Goal: Task Accomplishment & Management: Manage account settings

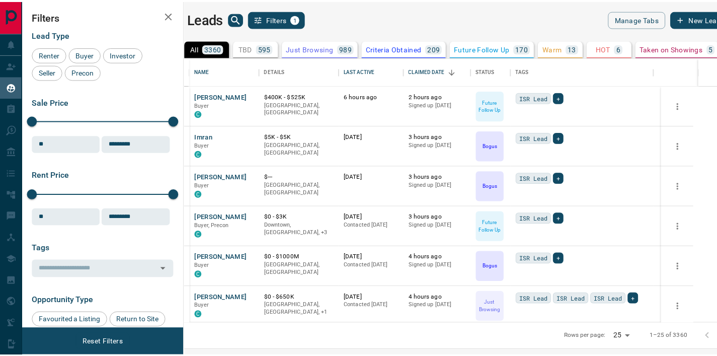
scroll to position [258, 527]
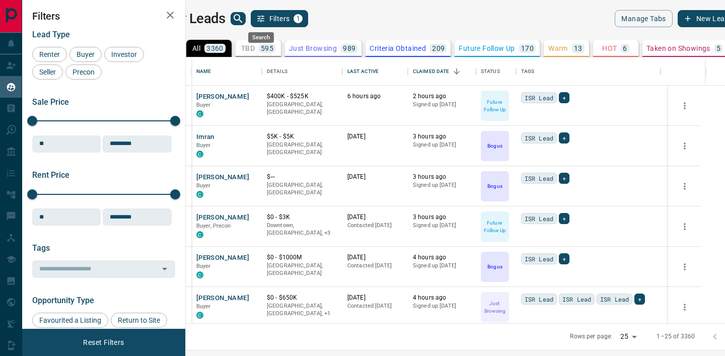
click at [244, 18] on icon "search button" at bounding box center [238, 19] width 12 height 12
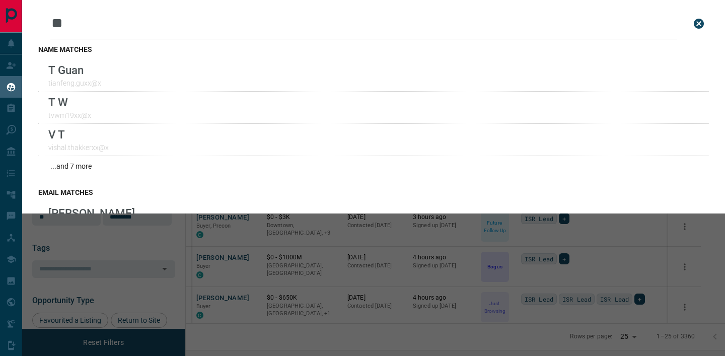
type input "*"
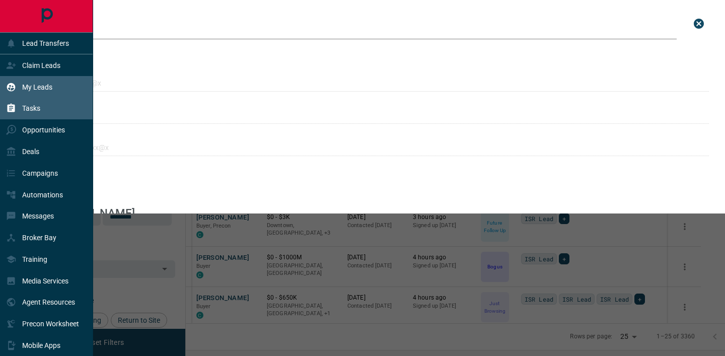
click at [22, 103] on div "Tasks" at bounding box center [23, 108] width 34 height 17
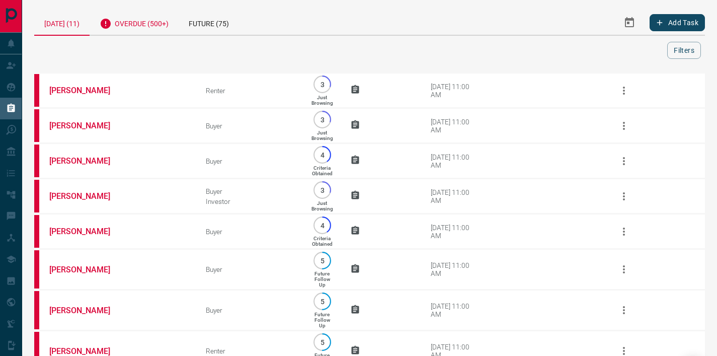
click at [171, 19] on div "Overdue (500+)" at bounding box center [134, 22] width 89 height 25
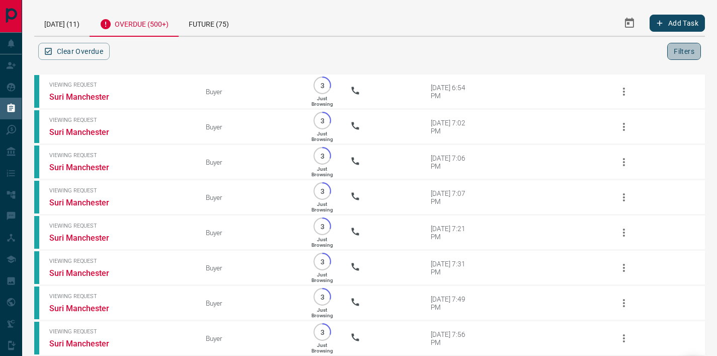
click at [687, 54] on button "Filters" at bounding box center [684, 51] width 34 height 17
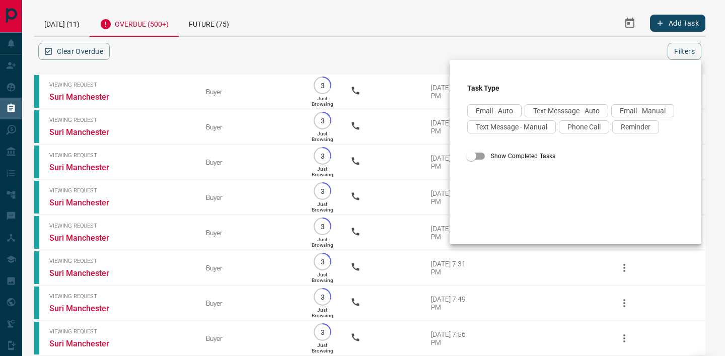
click at [693, 51] on div at bounding box center [362, 178] width 725 height 356
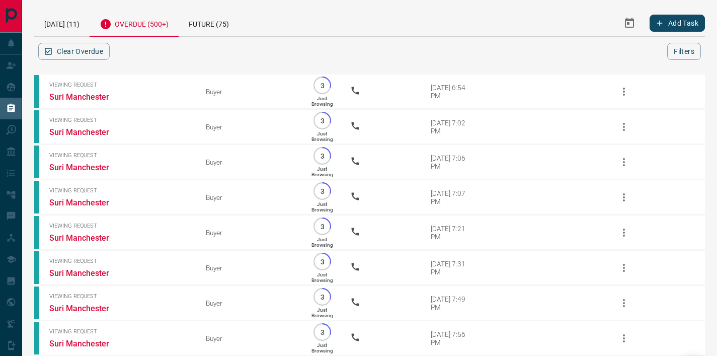
click at [637, 19] on button "Select Date Range" at bounding box center [630, 23] width 24 height 24
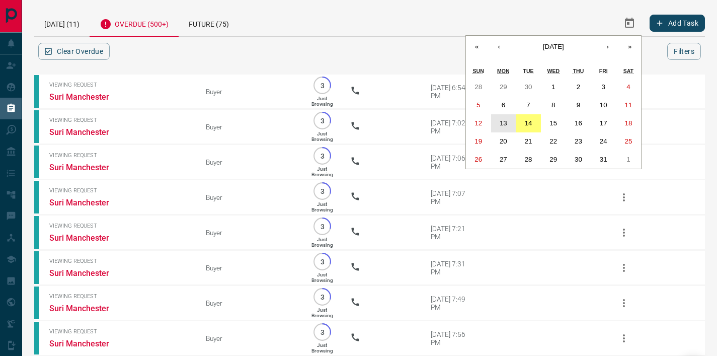
click at [508, 122] on button "13" at bounding box center [503, 123] width 25 height 18
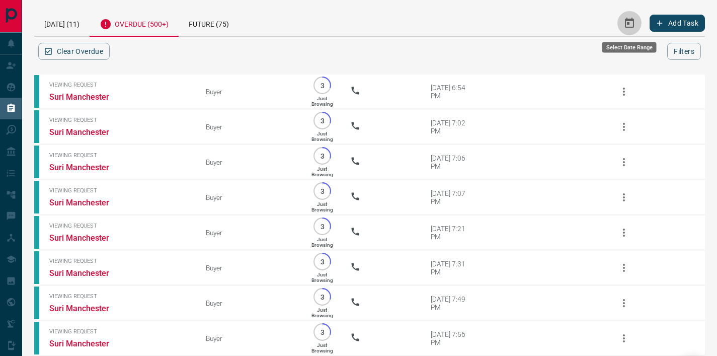
click at [627, 23] on icon "Select Date Range" at bounding box center [629, 23] width 9 height 10
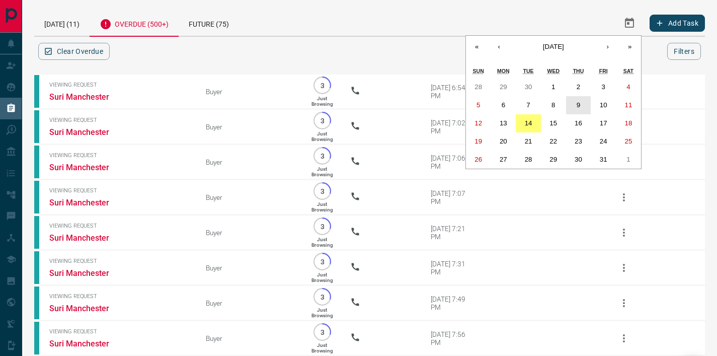
click at [584, 104] on button "9" at bounding box center [578, 105] width 25 height 18
click at [529, 123] on abbr "14" at bounding box center [529, 123] width 8 height 8
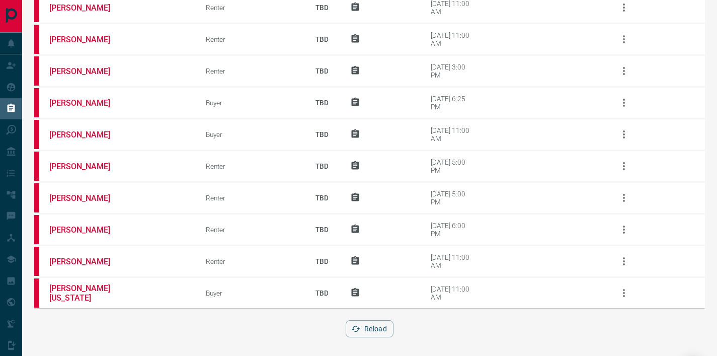
scroll to position [1221, 0]
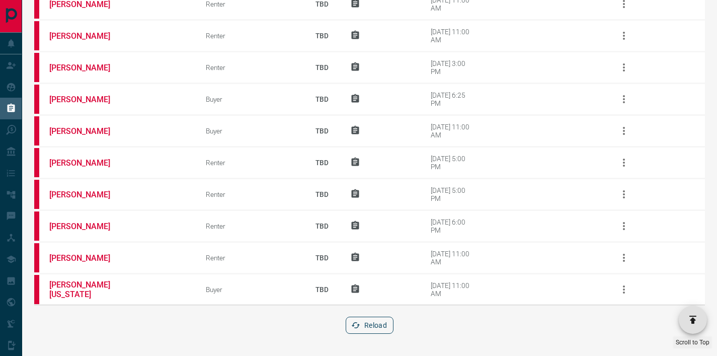
click at [371, 325] on button "Reload" at bounding box center [370, 325] width 48 height 17
click at [376, 322] on button "Reload" at bounding box center [370, 325] width 48 height 17
click at [365, 326] on button "Reload" at bounding box center [370, 325] width 48 height 17
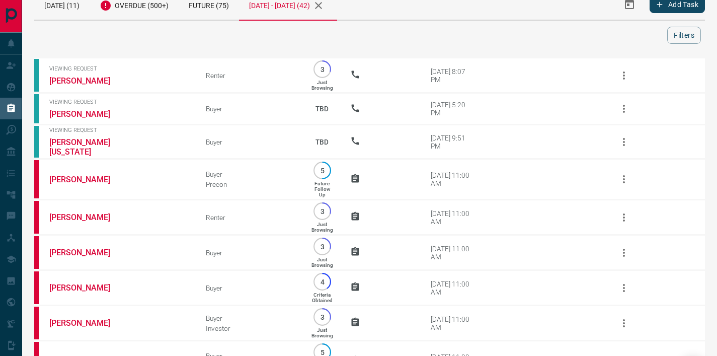
scroll to position [0, 0]
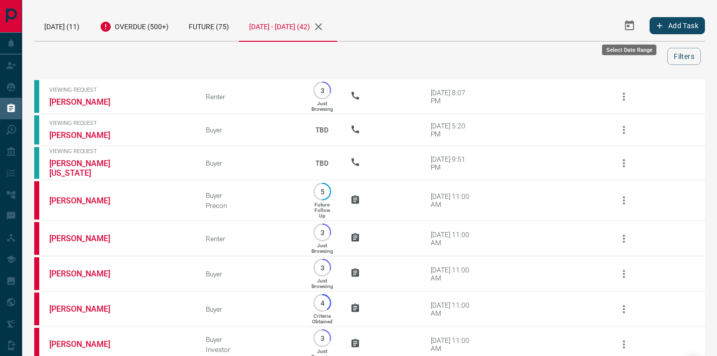
click at [635, 30] on button "Select Date Range" at bounding box center [630, 26] width 24 height 24
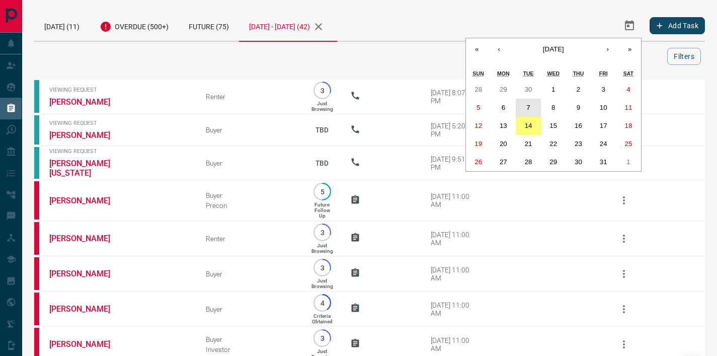
click at [533, 109] on button "7" at bounding box center [528, 108] width 25 height 18
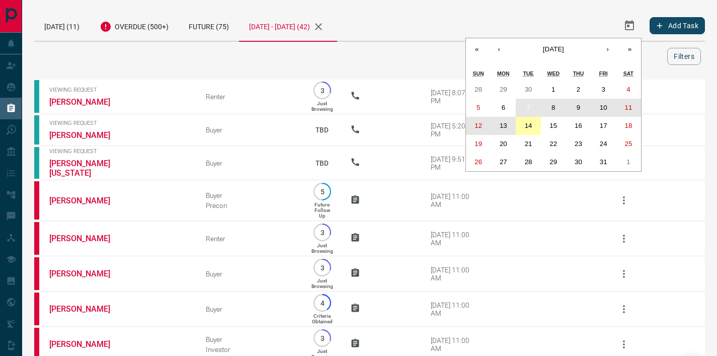
click at [531, 118] on button "14" at bounding box center [528, 126] width 25 height 18
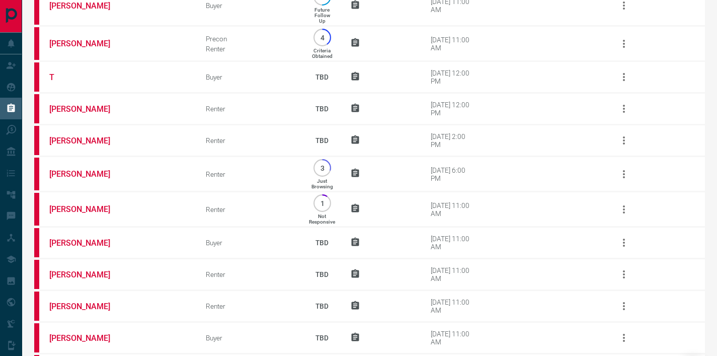
scroll to position [1131, 0]
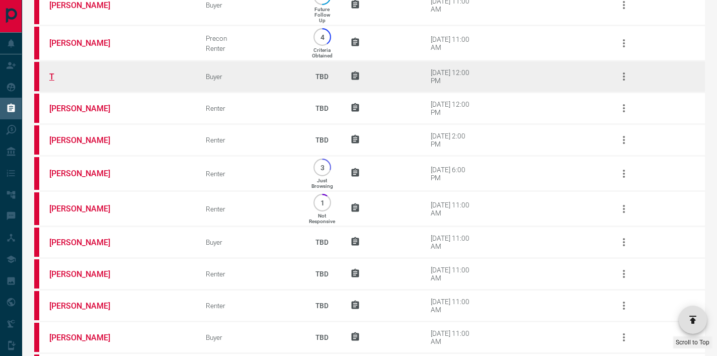
click at [50, 82] on link "T" at bounding box center [87, 77] width 76 height 10
click at [54, 82] on link "T" at bounding box center [87, 77] width 76 height 10
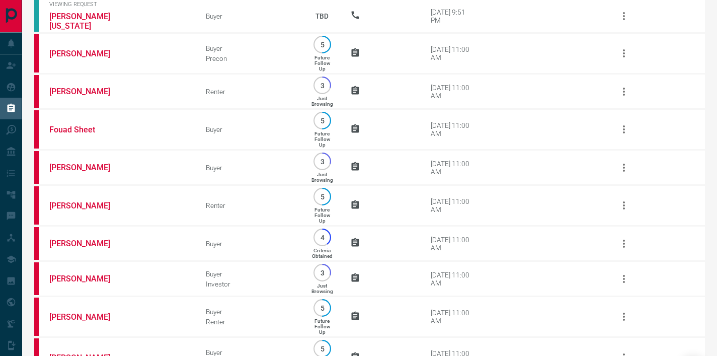
scroll to position [0, 0]
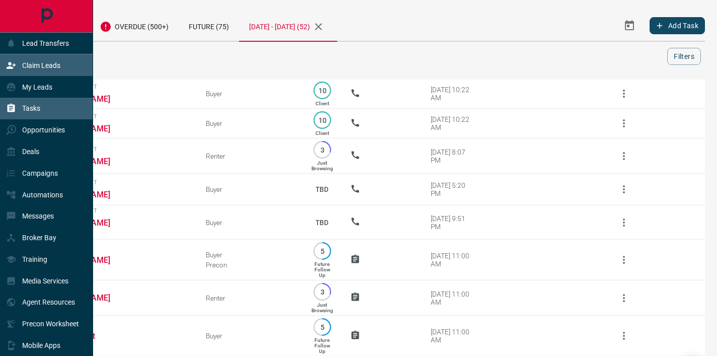
click at [13, 59] on div "Claim Leads" at bounding box center [33, 65] width 54 height 17
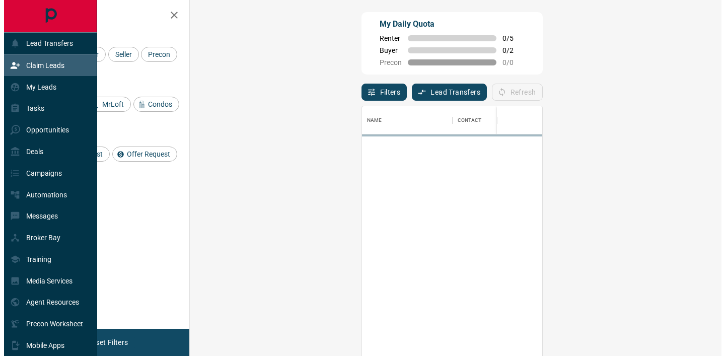
scroll to position [261, 502]
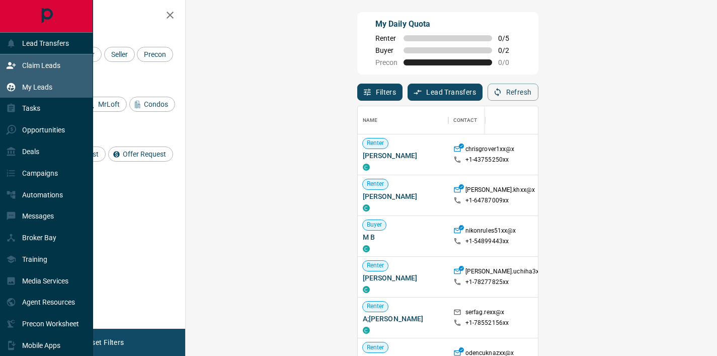
click at [2, 86] on div "My Leads" at bounding box center [46, 87] width 93 height 22
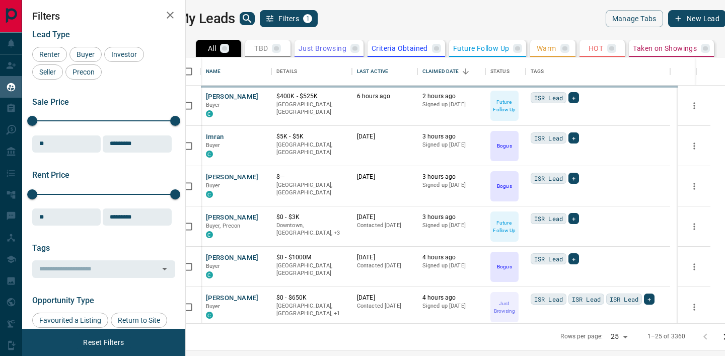
scroll to position [258, 527]
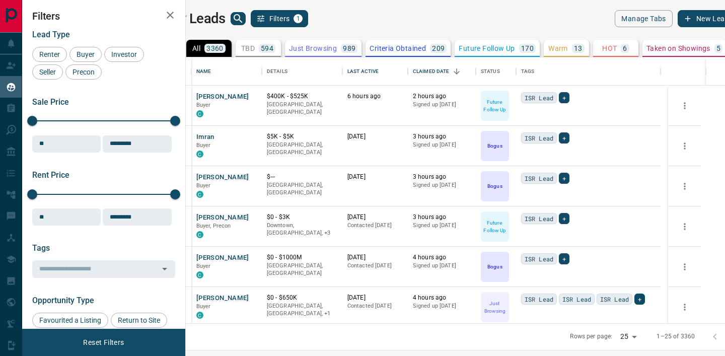
click at [244, 13] on icon "search button" at bounding box center [238, 19] width 12 height 12
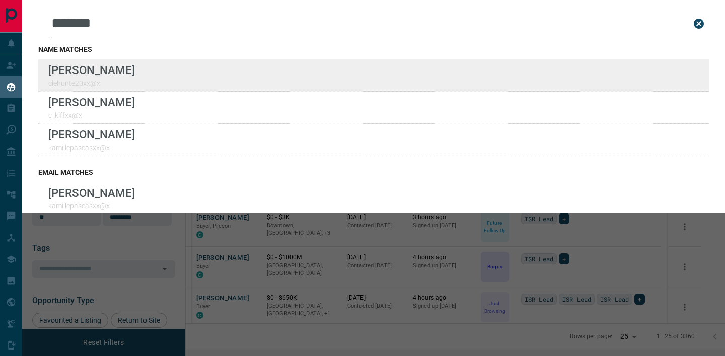
type input "*******"
click at [0, 0] on div "Lead Transfers Claim Leads My Leads Tasks Opportunities Deals Campaigns Automat…" at bounding box center [362, 171] width 725 height 343
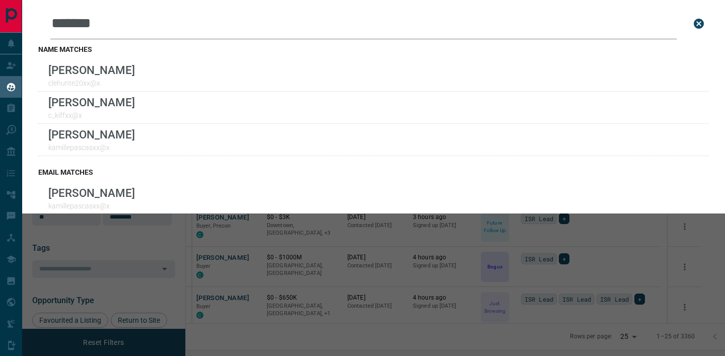
click at [249, 279] on div "Leads Search Bar ******* Search for a lead by name, email, phone, or id name ma…" at bounding box center [384, 178] width 725 height 356
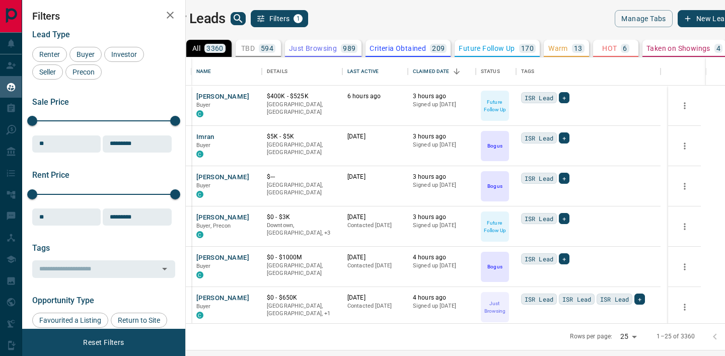
scroll to position [266, 535]
